Goal: Find specific fact

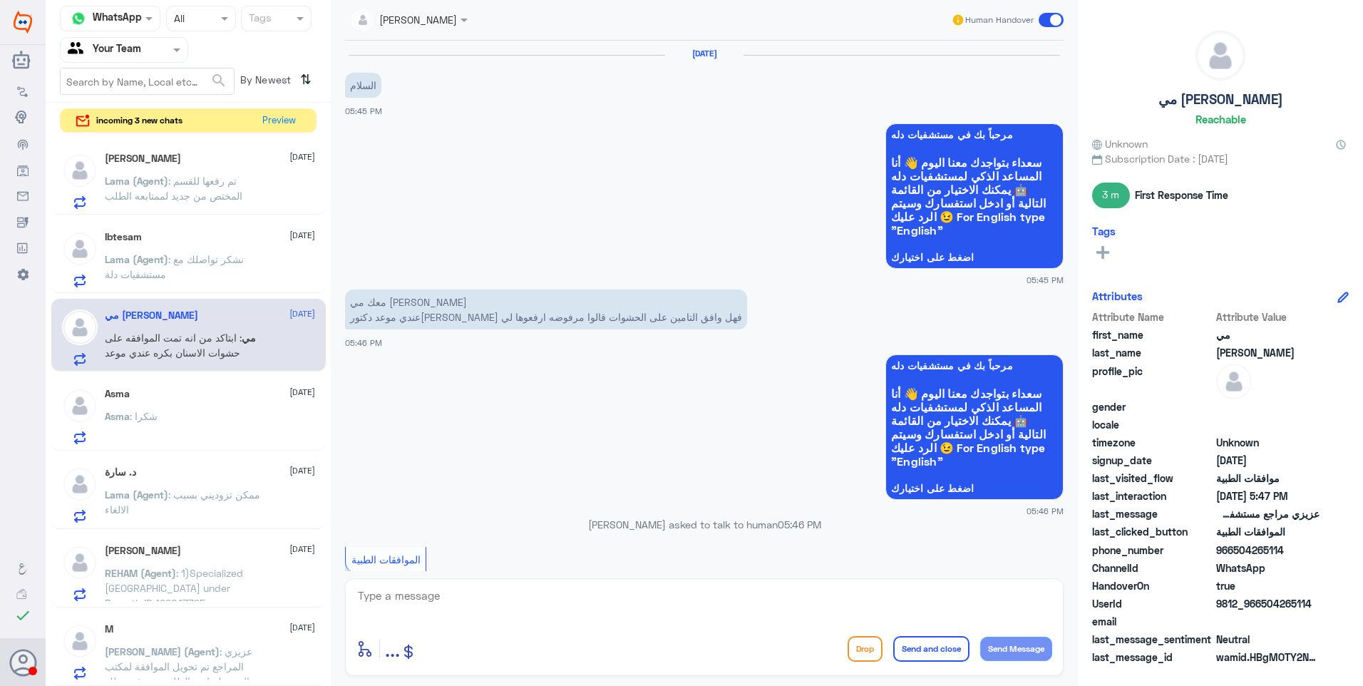
scroll to position [812, 0]
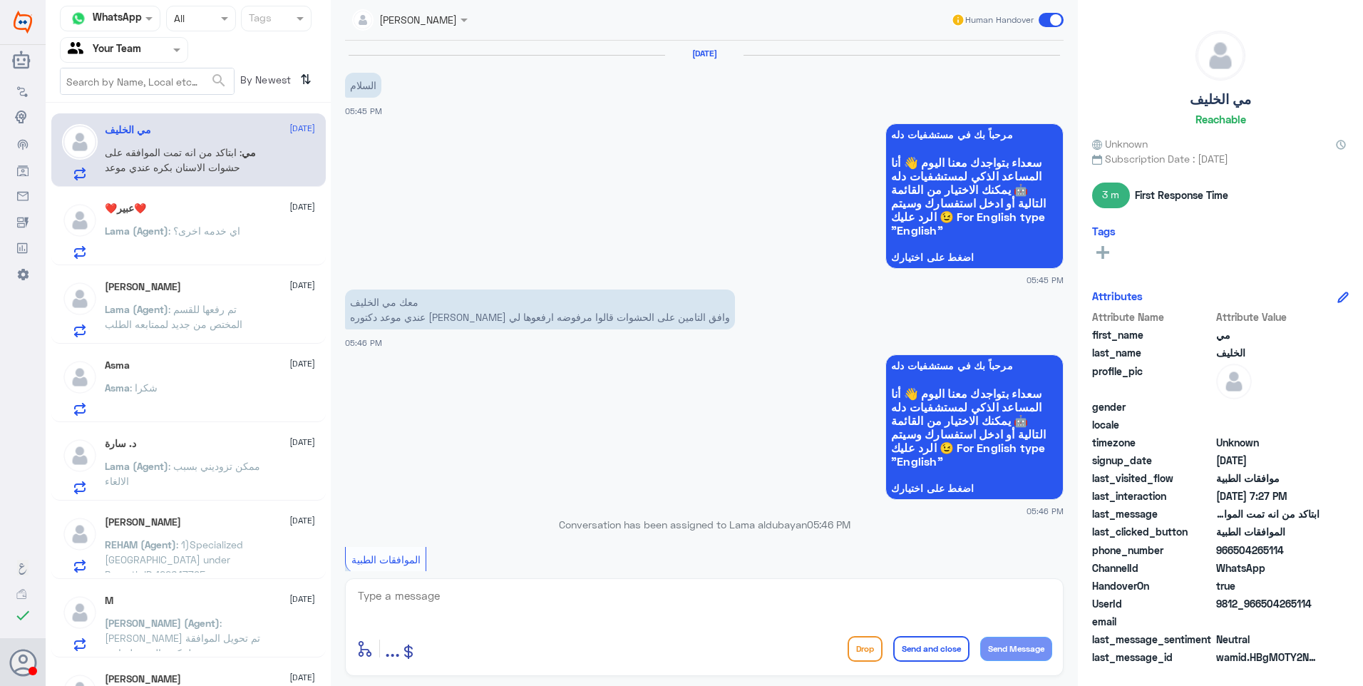
scroll to position [812, 0]
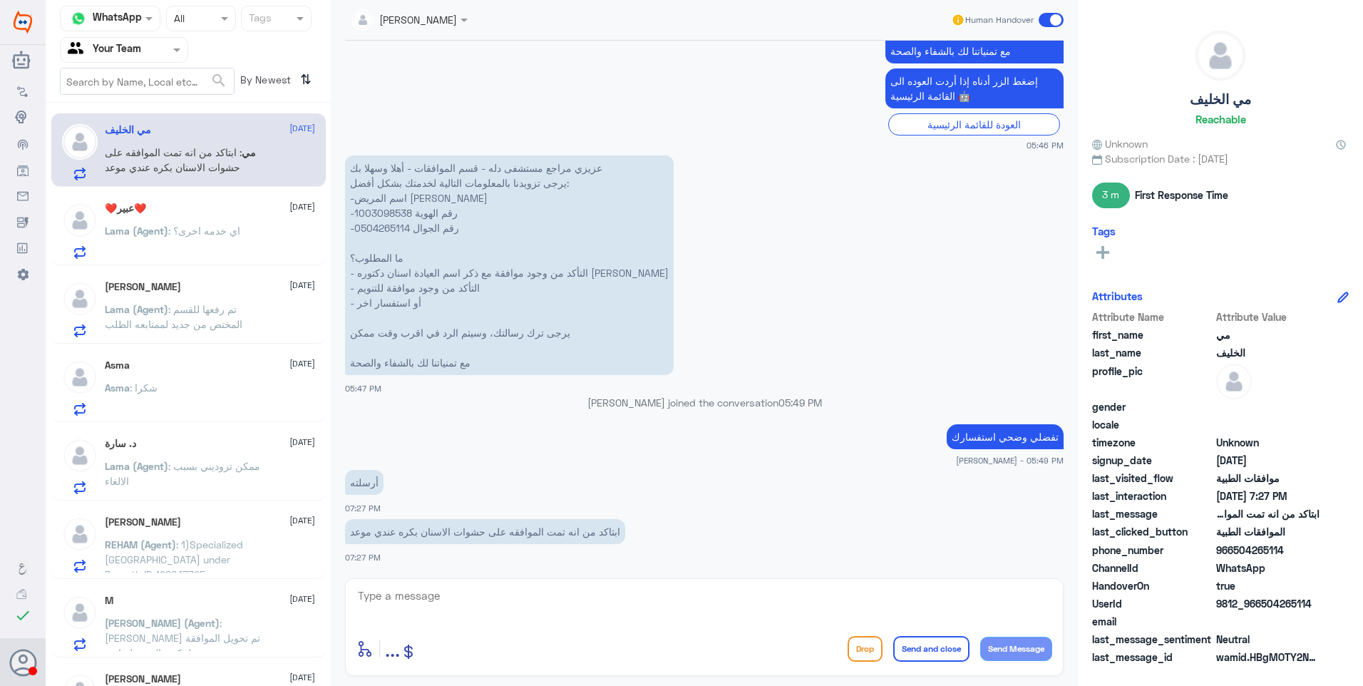
click at [380, 207] on p "عزيزي مراجع مستشفى دله - قسم الموافقات - أهلا وسهلا بك يرجى تزويدنا بالمعلومات …" at bounding box center [509, 264] width 329 height 219
copy p "1003098538"
